Goal: Transaction & Acquisition: Purchase product/service

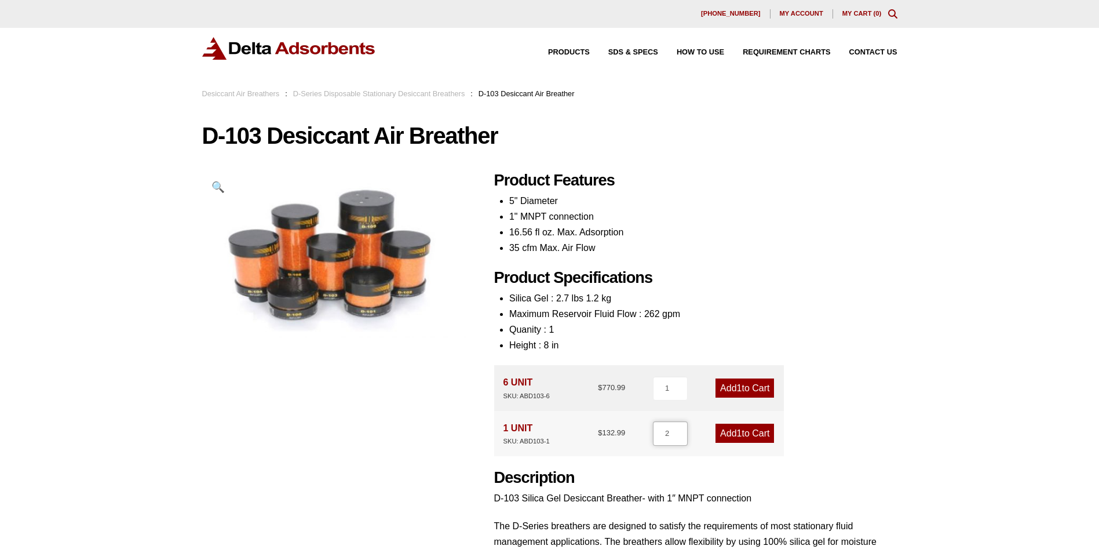
type input "2"
click at [680, 431] on input "2" at bounding box center [670, 433] width 35 height 24
click at [853, 435] on div "Product Features 5" Diameter 1" MNPT connection 16.56 fl oz. Max. Adsorption 35…" at bounding box center [695, 393] width 403 height 445
click at [741, 435] on link "Add 2 to Cart" at bounding box center [745, 433] width 59 height 19
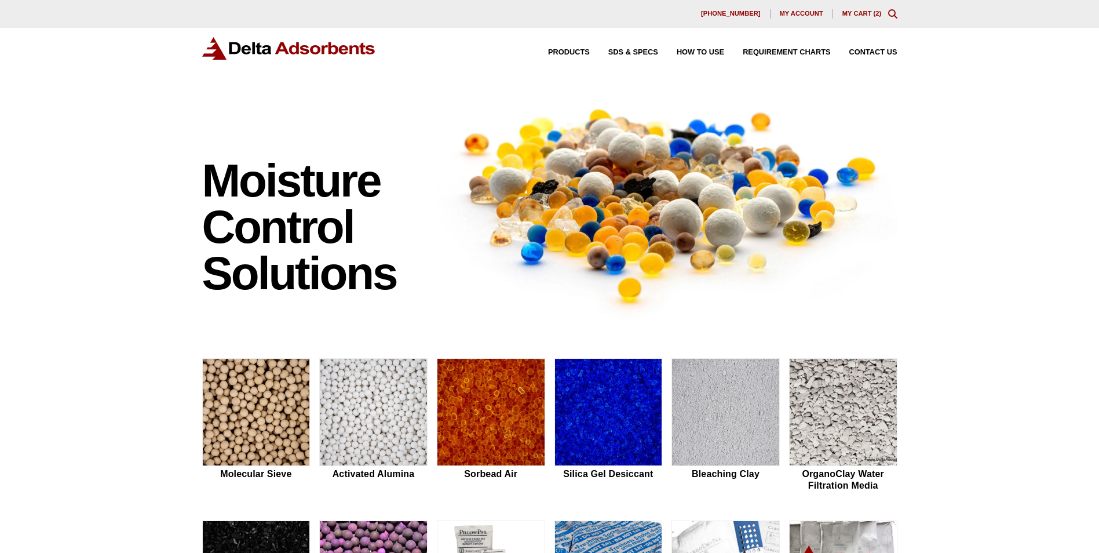
click at [862, 13] on link "My Cart ( 2 )" at bounding box center [862, 13] width 39 height 7
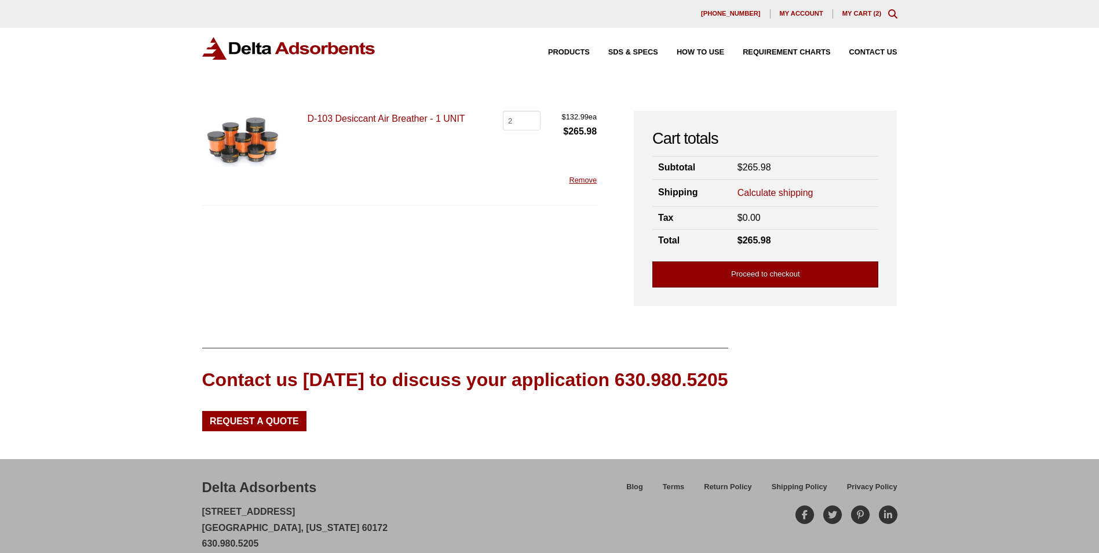
click at [762, 274] on link "Proceed to checkout" at bounding box center [766, 274] width 226 height 26
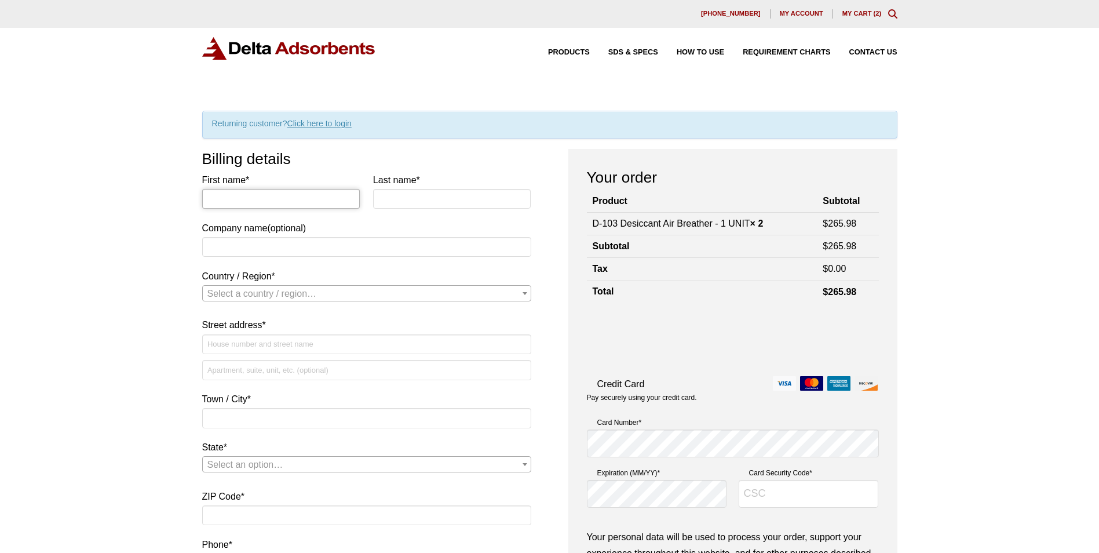
click at [303, 194] on input "First name *" at bounding box center [281, 199] width 158 height 20
type input "Alison"
type input "Harmon"
type input "Hyster-Yale Materials Handling"
select select "US"
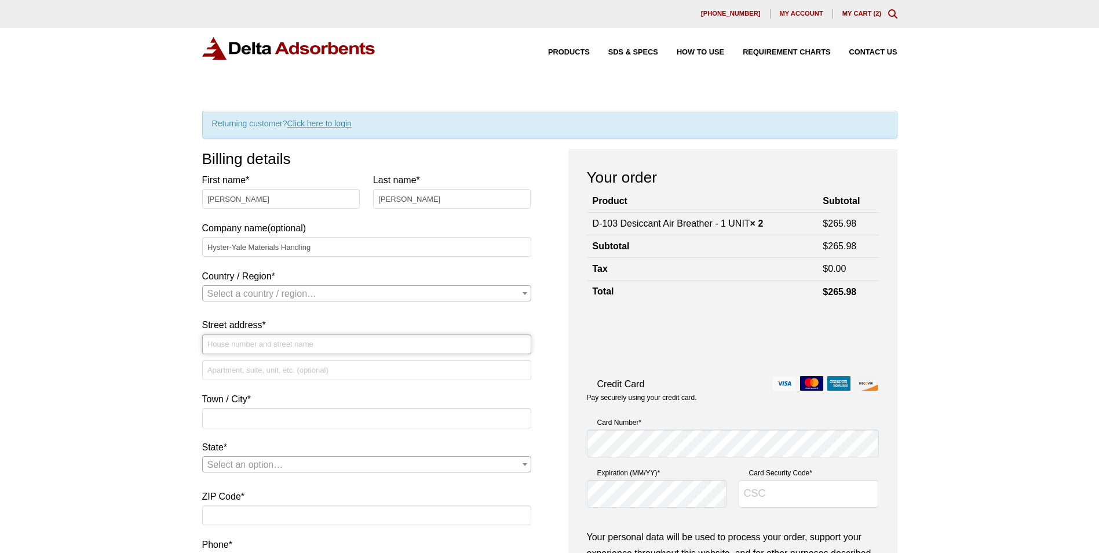
type input "[STREET_ADDRESS]"
type input "FAIRVIEW"
type input "97024"
type input "15037216032"
type input "[PERSON_NAME][EMAIL_ADDRESS][PERSON_NAME][DOMAIN_NAME]"
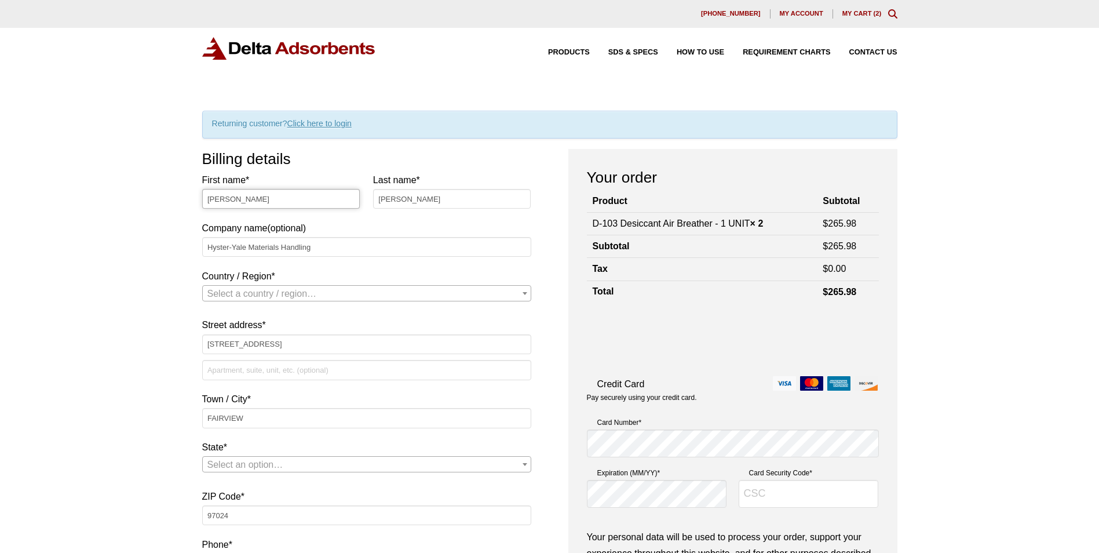
select select "US"
select select "OR"
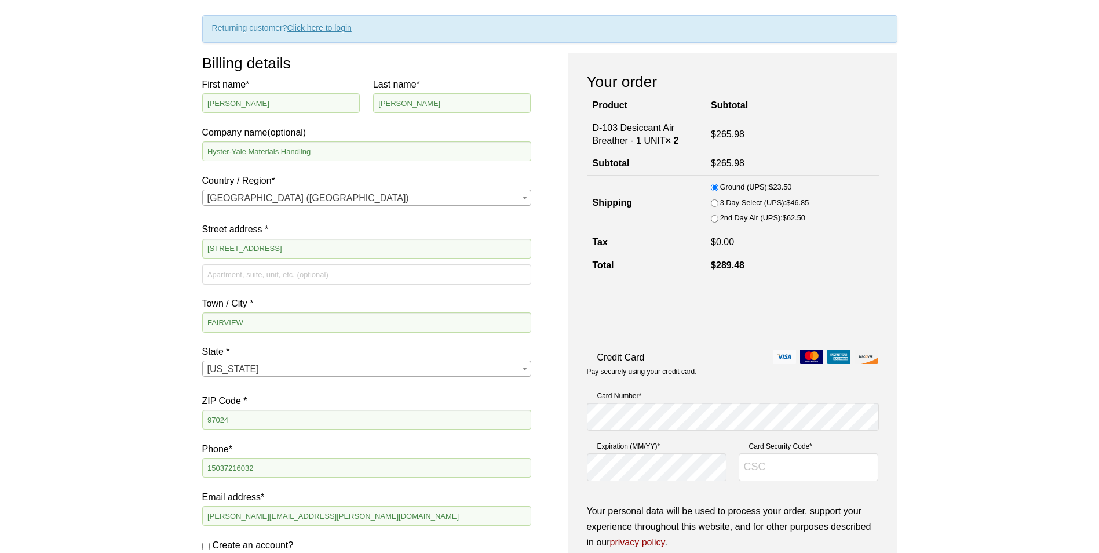
scroll to position [116, 0]
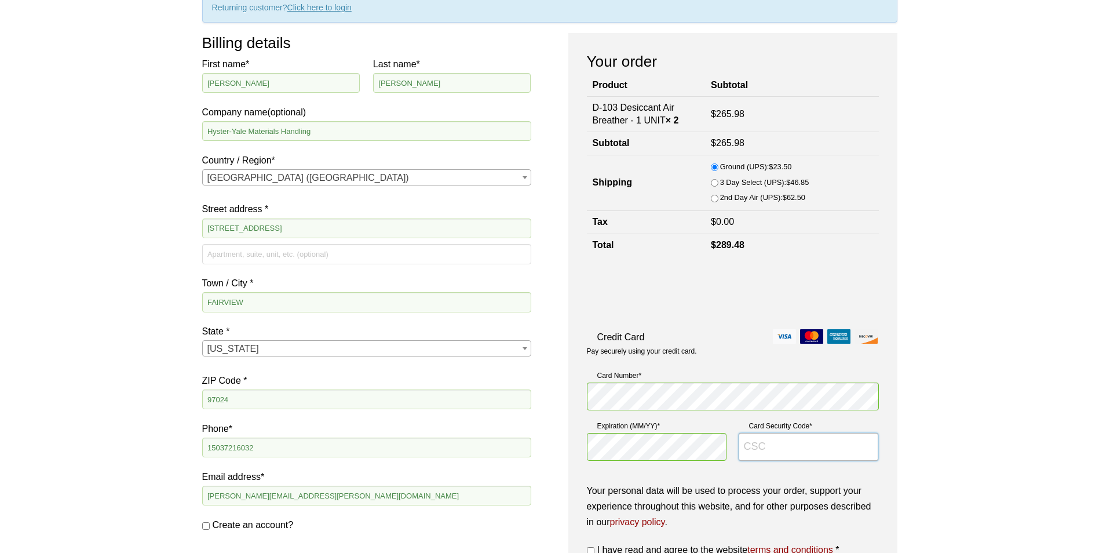
click at [766, 445] on input "Card Security Code *" at bounding box center [809, 447] width 140 height 28
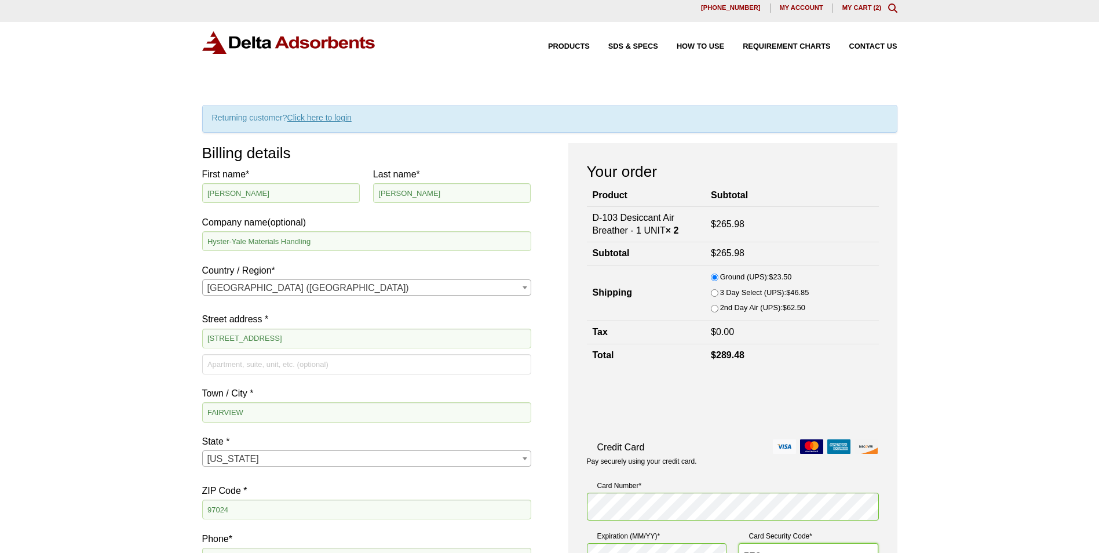
scroll to position [0, 0]
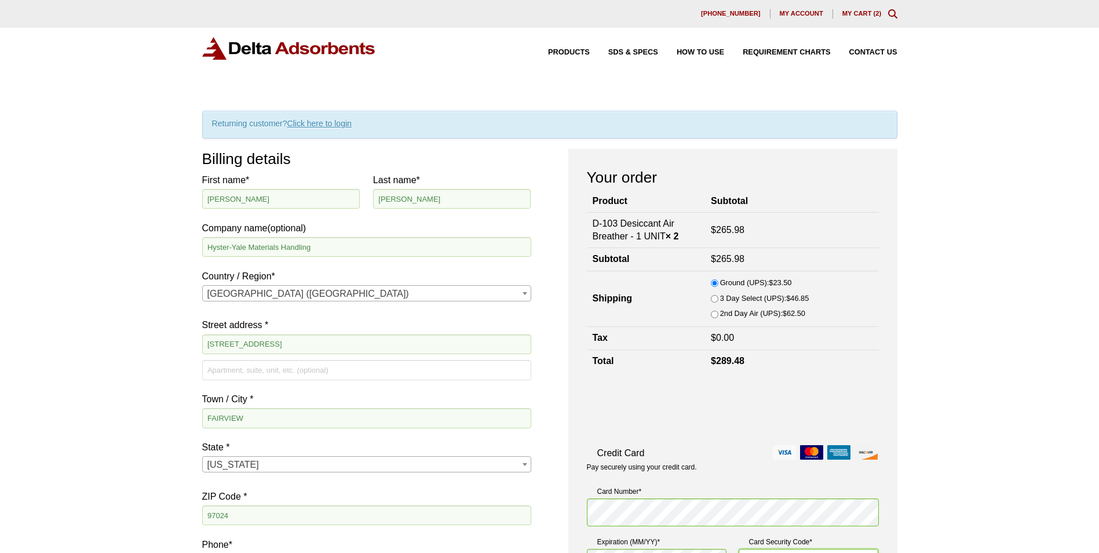
type input "576"
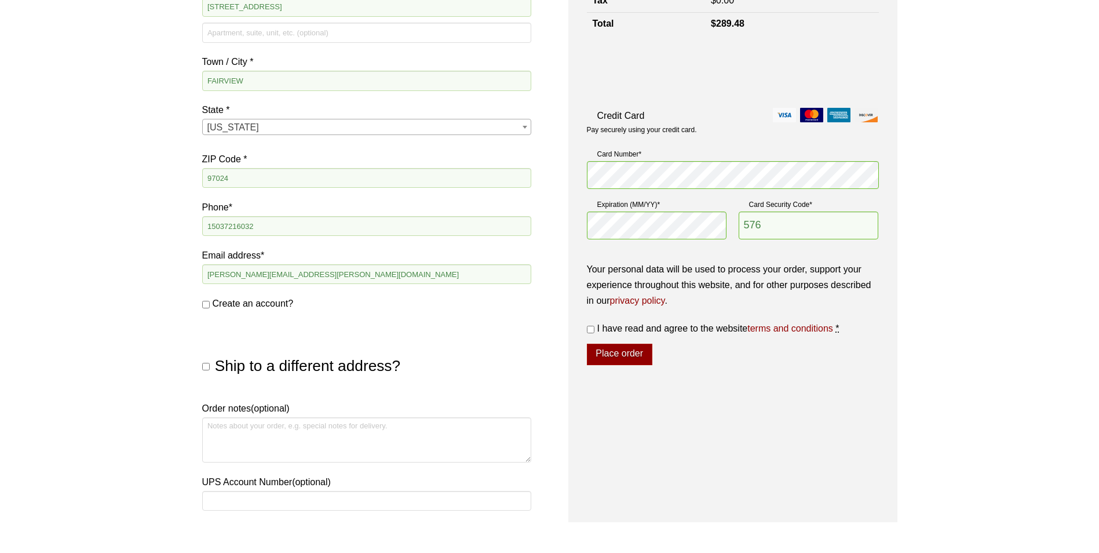
scroll to position [348, 0]
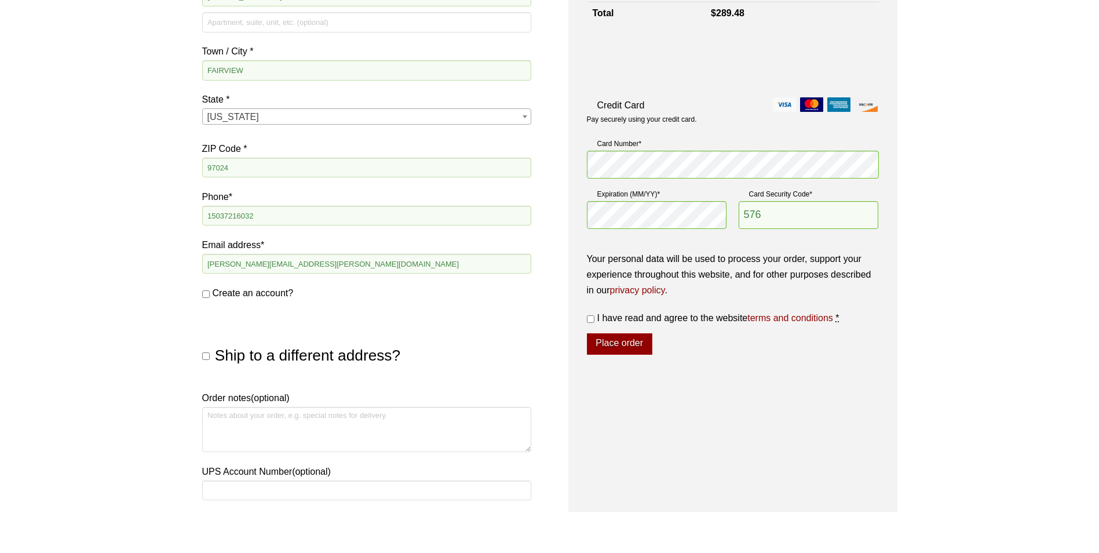
click at [208, 358] on input "Ship to a different address?" at bounding box center [206, 356] width 8 height 8
checkbox input "true"
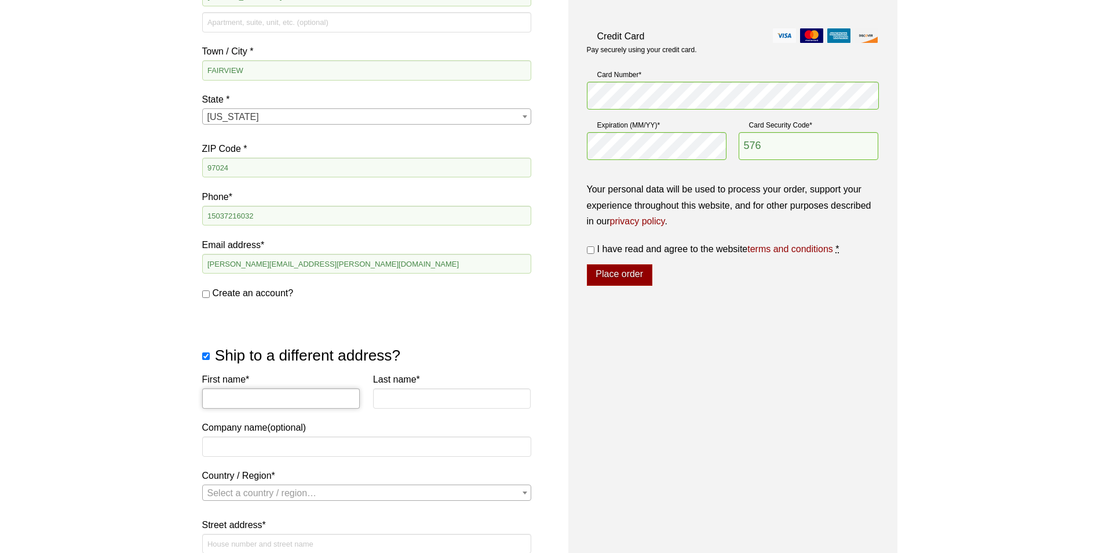
click at [228, 391] on input "First name *" at bounding box center [281, 398] width 158 height 20
type input "Jermias"
type input "Guajardo"
type input "Hyster-Yale Materials Handling"
select select "US"
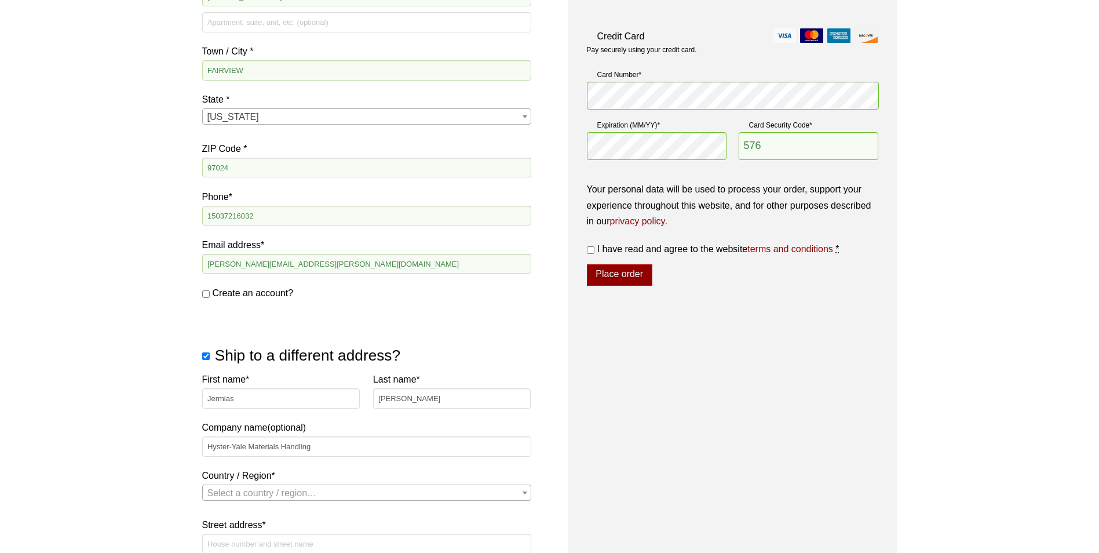
type input "[STREET_ADDRESS]"
type input "FAIRVIEW"
type input "97024"
select select "US"
select select "OR"
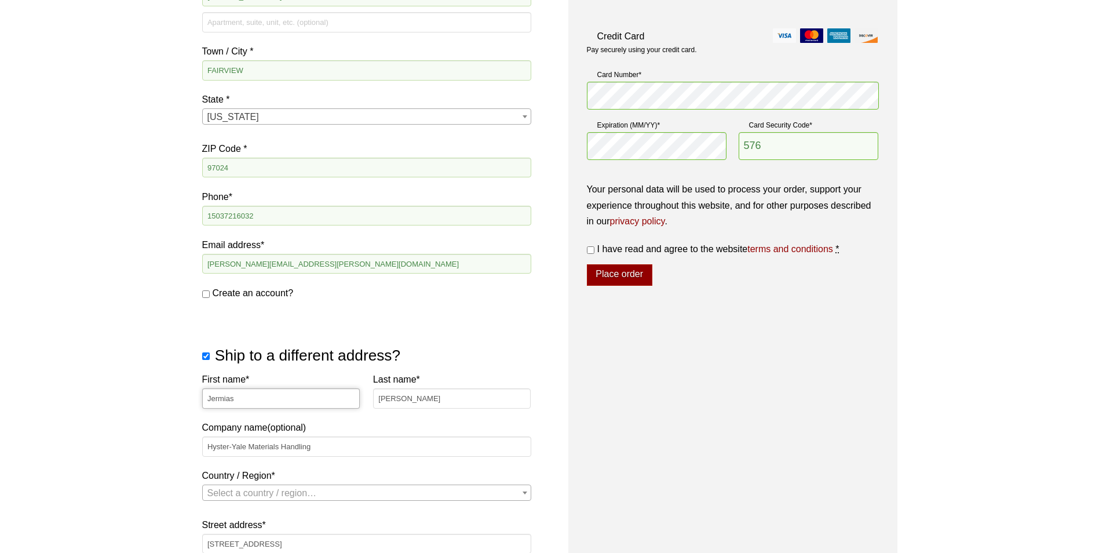
select select "US"
select select "OR"
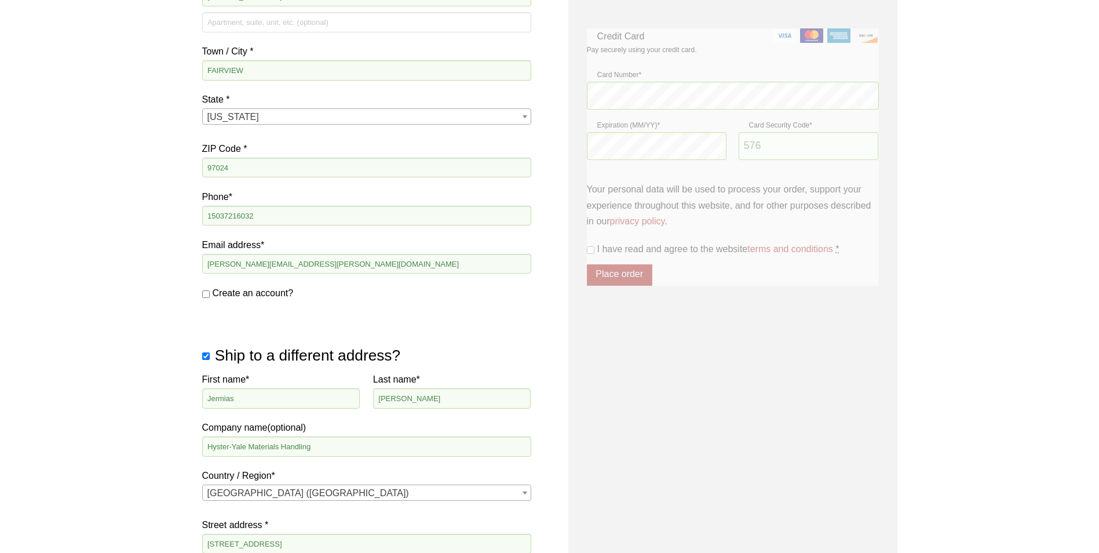
scroll to position [736, 0]
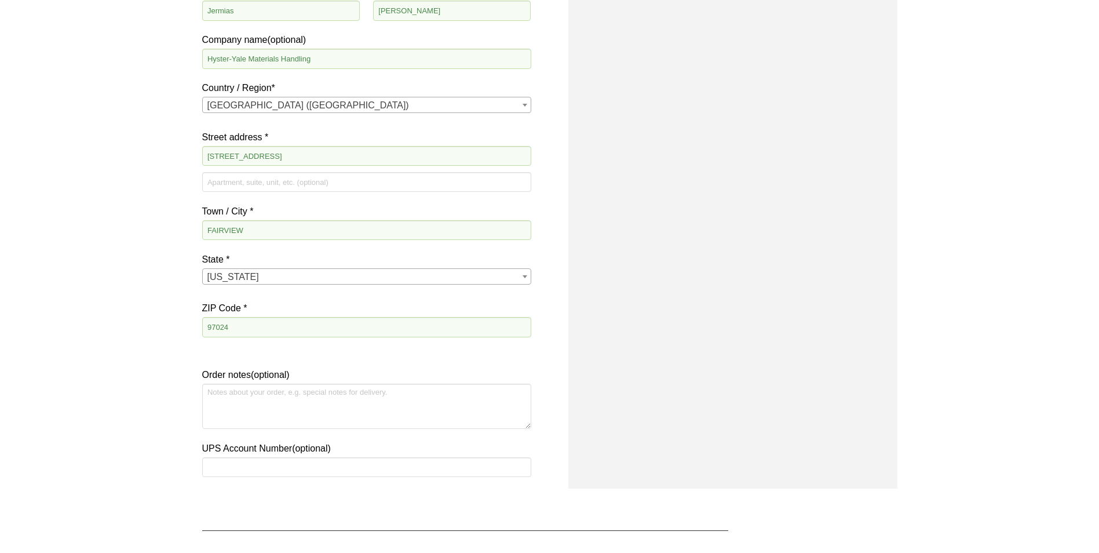
click at [120, 341] on div "Our website has detected that you are using an outdated browser that will preve…" at bounding box center [549, 15] width 1099 height 1503
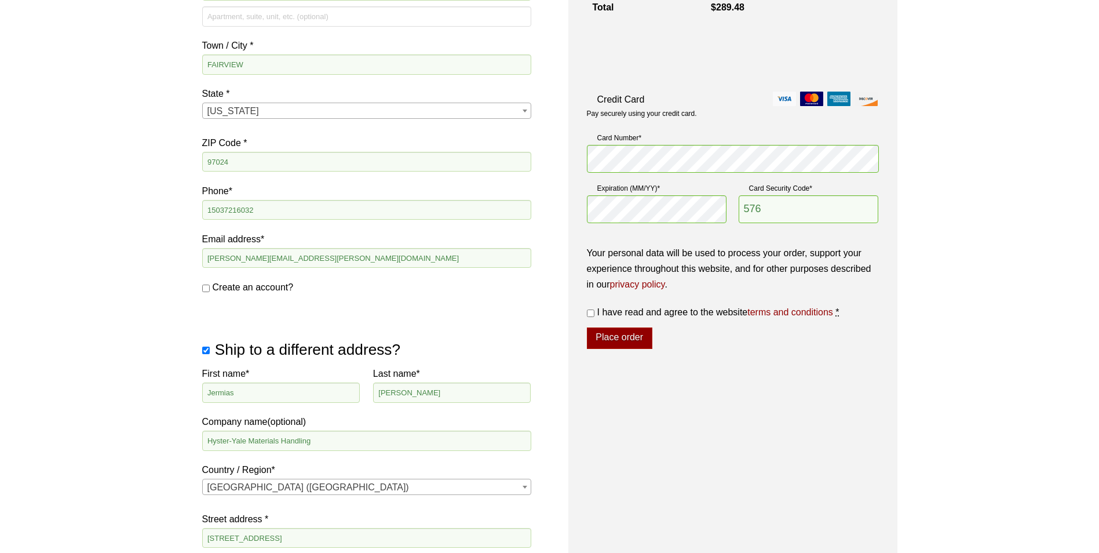
scroll to position [255, 0]
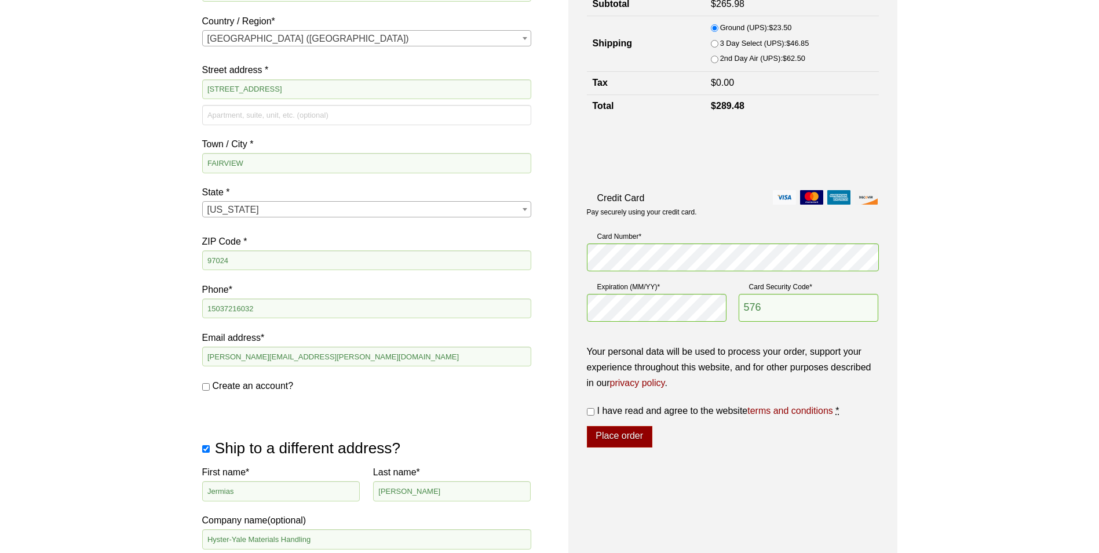
click at [588, 410] on input "I have read and agree to the website terms and conditions *" at bounding box center [591, 412] width 8 height 8
checkbox input "true"
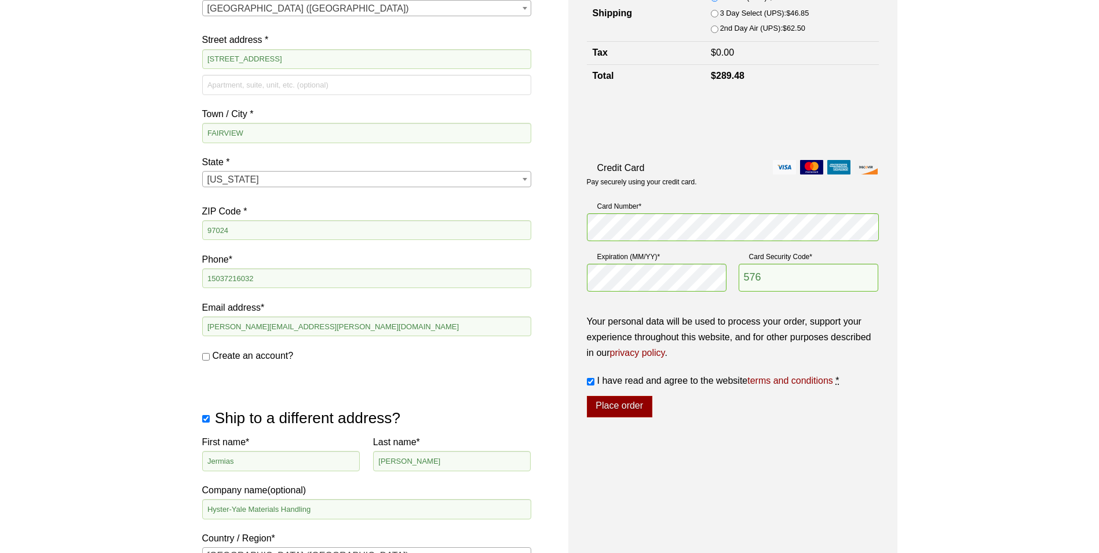
scroll to position [313, 0]
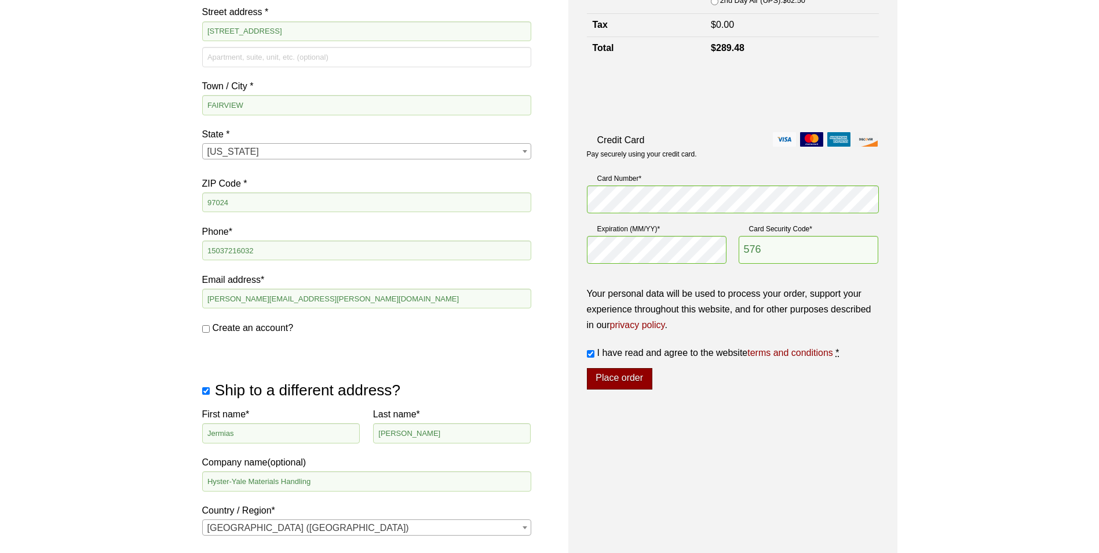
click at [610, 379] on button "Place order" at bounding box center [619, 379] width 65 height 22
